Goal: Find specific page/section: Find specific page/section

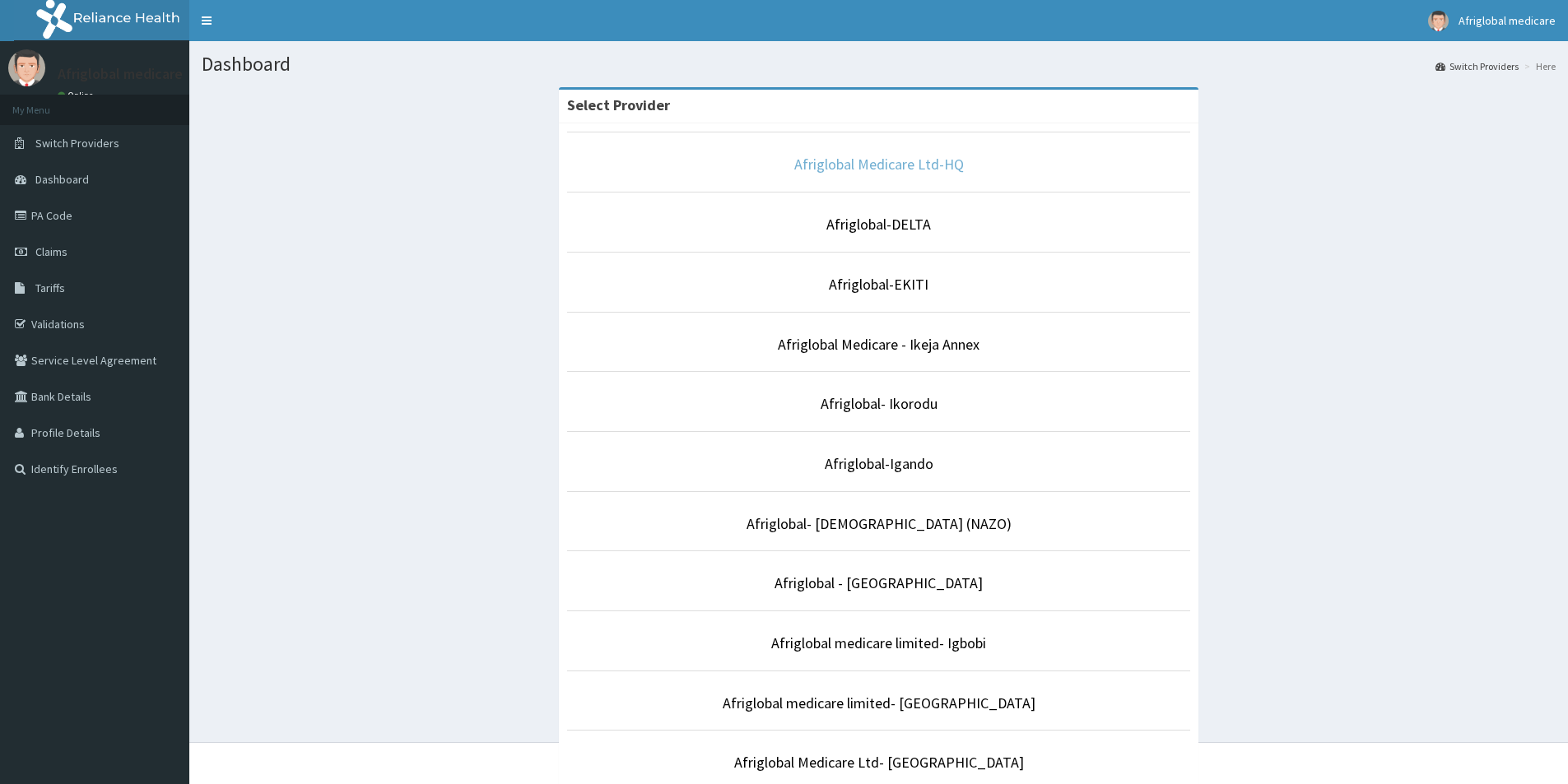
click at [897, 162] on link "Afriglobal Medicare Ltd-HQ" at bounding box center [879, 163] width 170 height 19
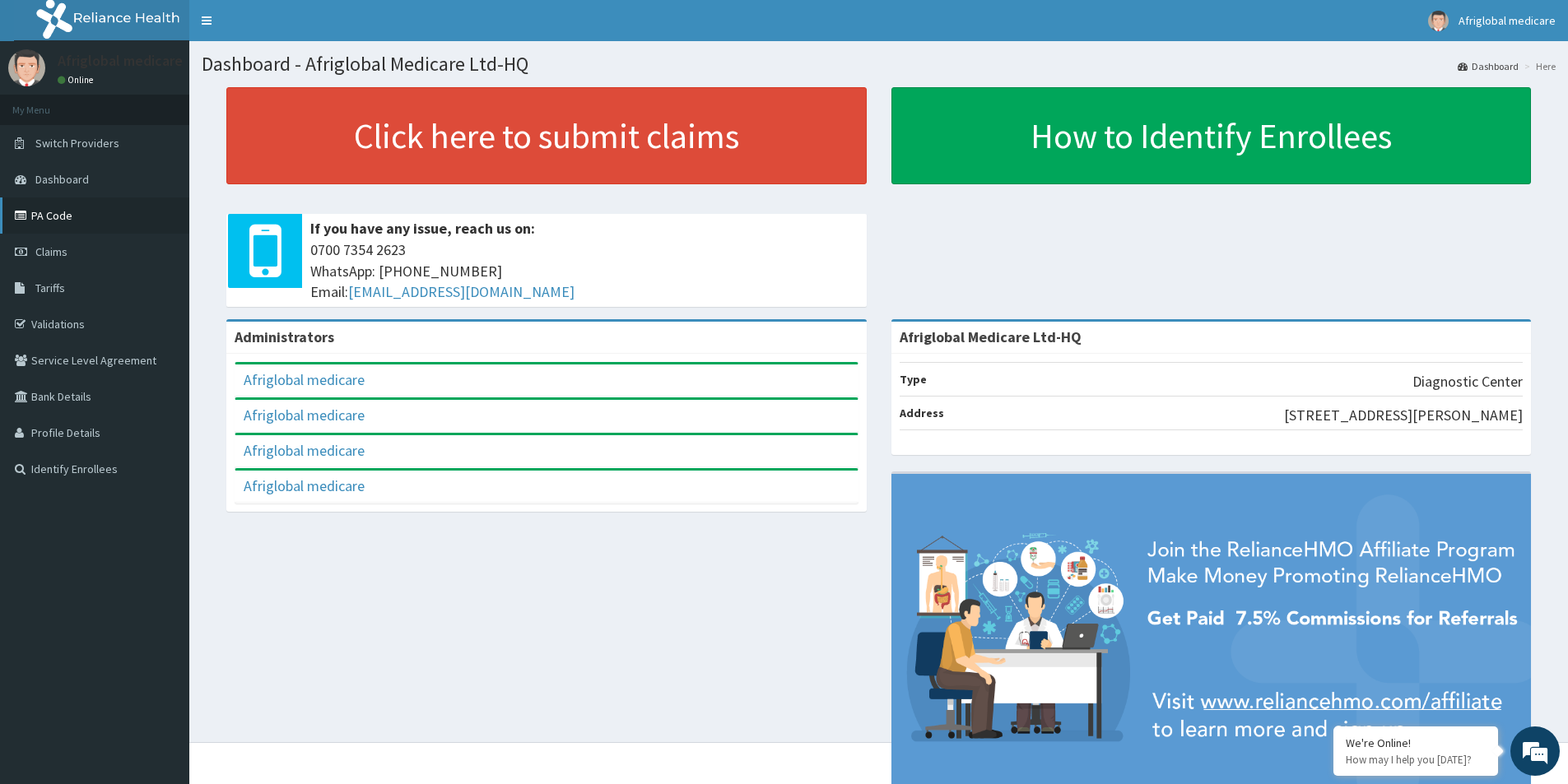
click at [61, 217] on link "PA Code" at bounding box center [95, 215] width 190 height 36
